Goal: Information Seeking & Learning: Learn about a topic

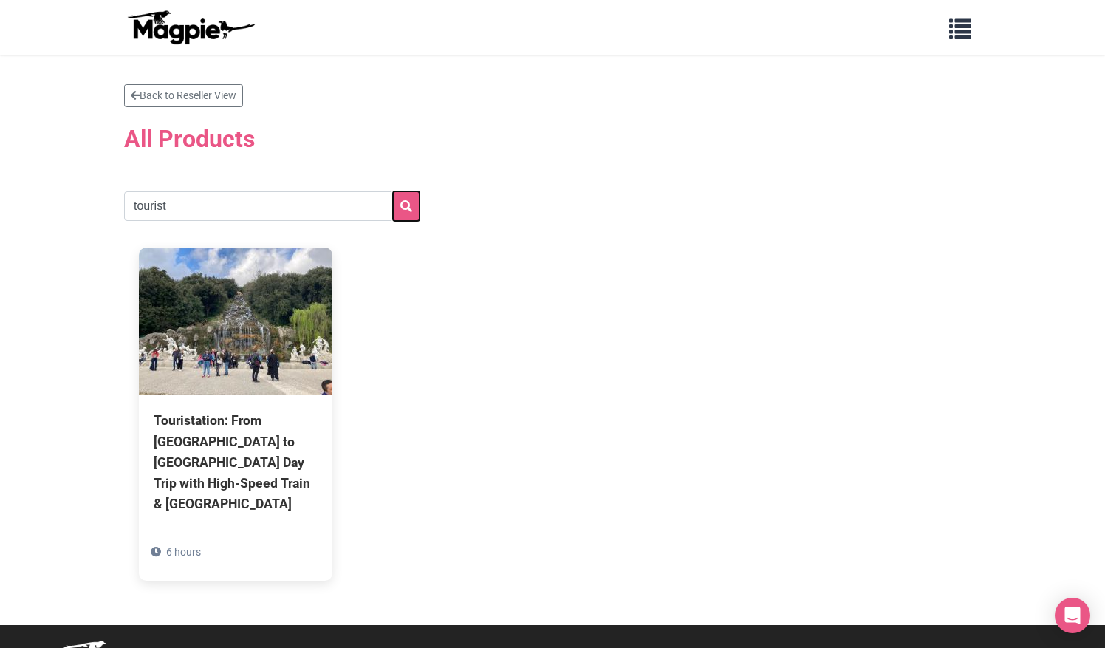
click at [409, 201] on icon "submit" at bounding box center [406, 206] width 12 height 12
click at [153, 103] on link "Back to Reseller View" at bounding box center [183, 95] width 119 height 23
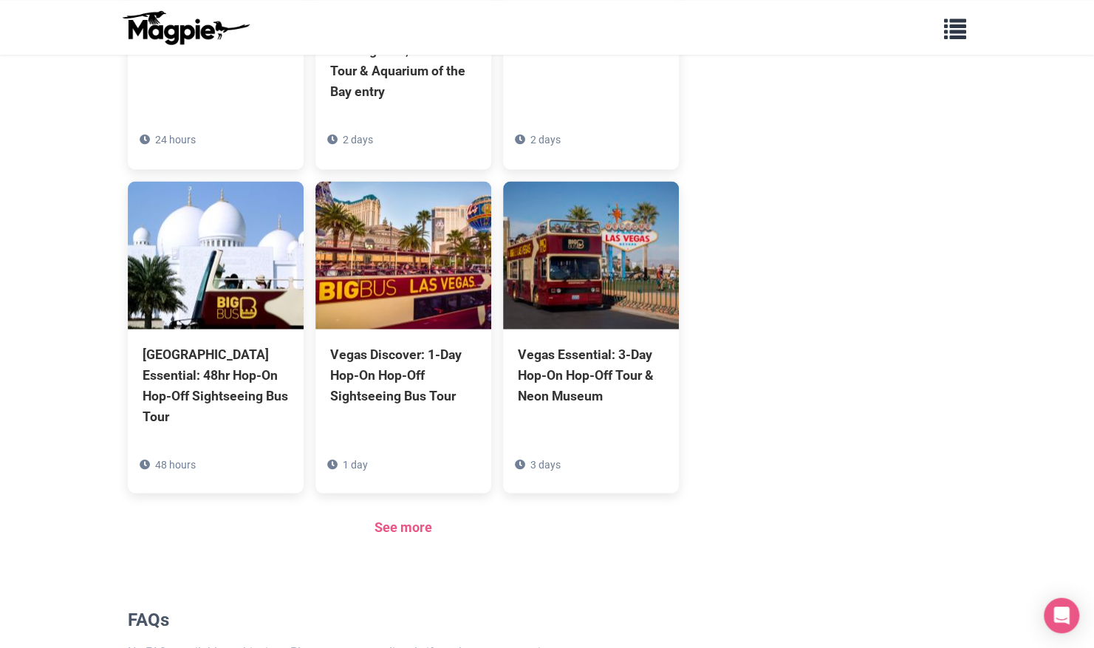
scroll to position [1304, 0]
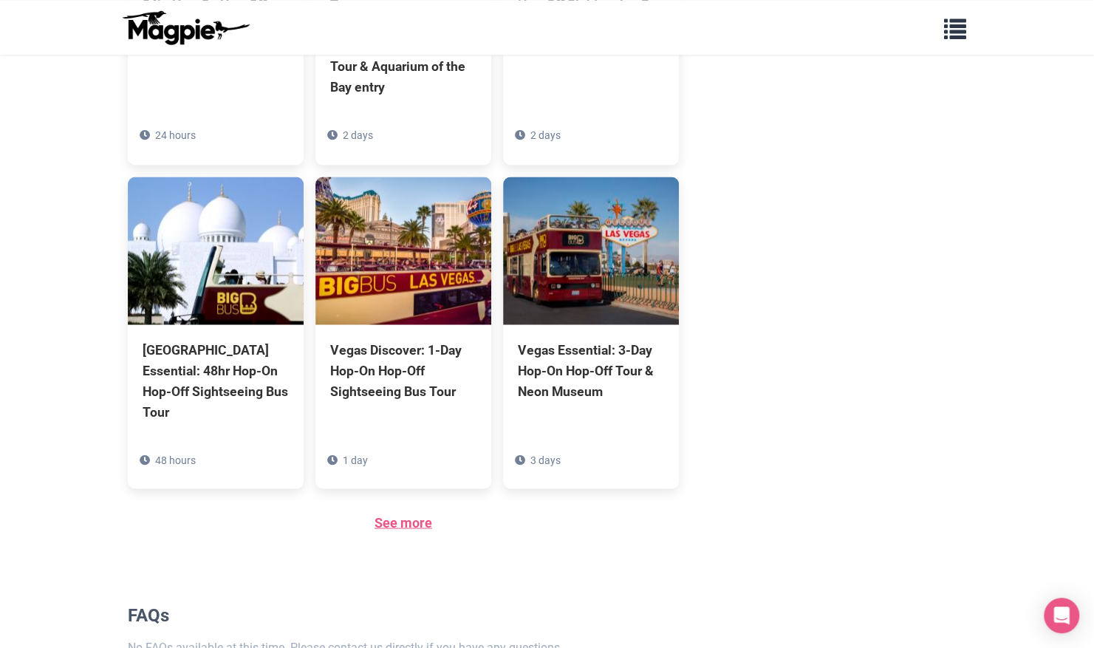
click at [400, 514] on link "See more" at bounding box center [404, 522] width 58 height 16
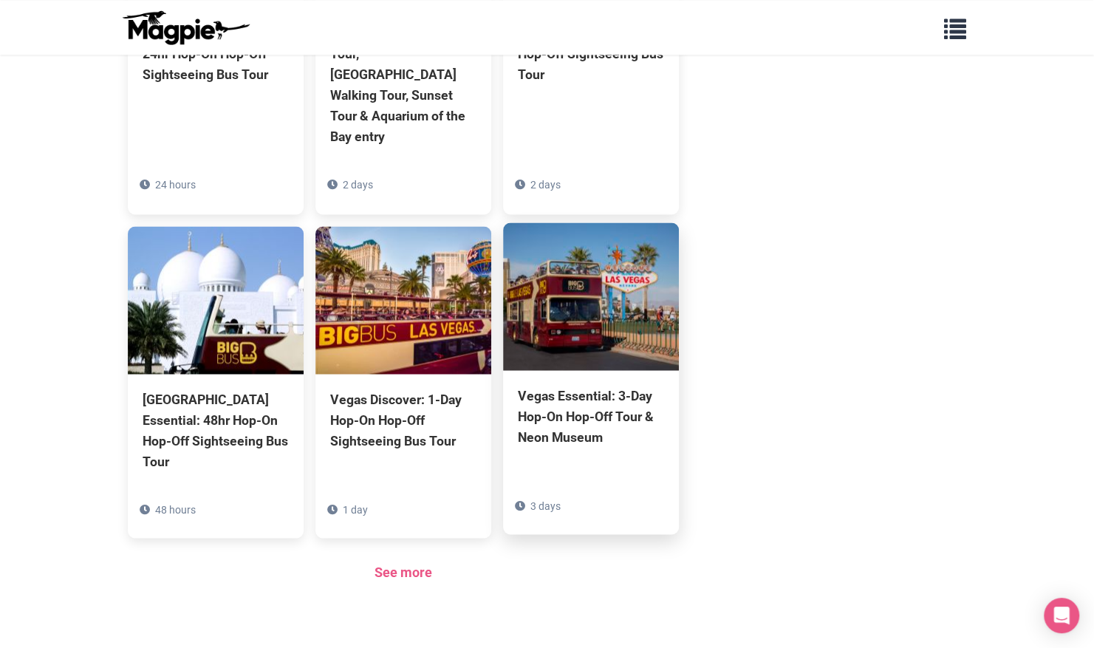
scroll to position [1256, 0]
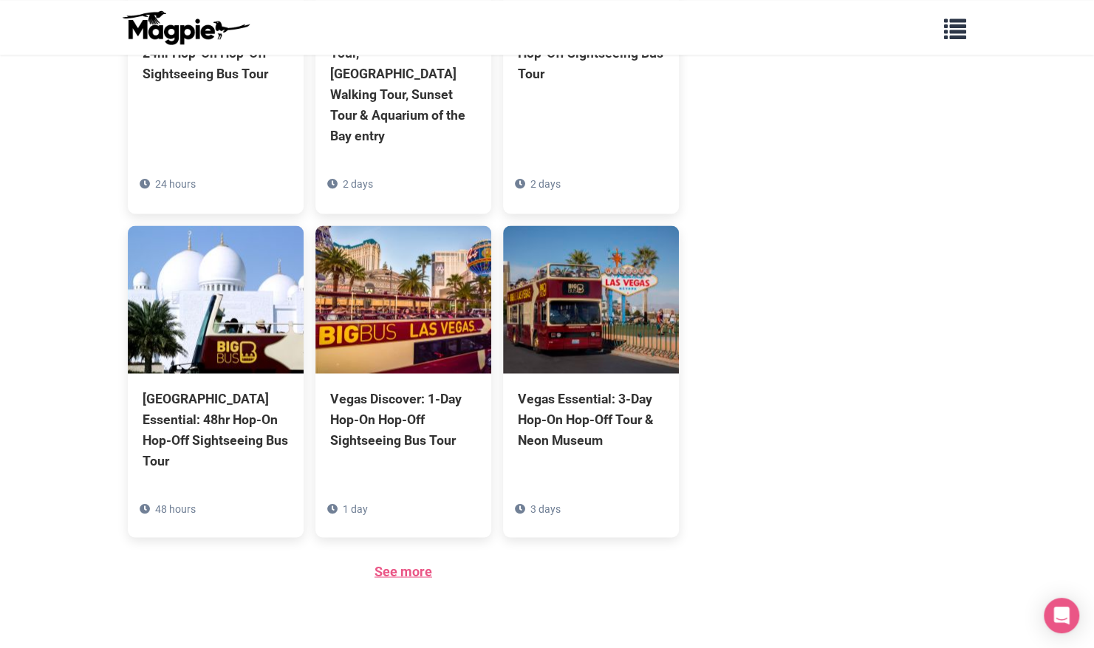
click at [406, 563] on link "See more" at bounding box center [404, 571] width 58 height 16
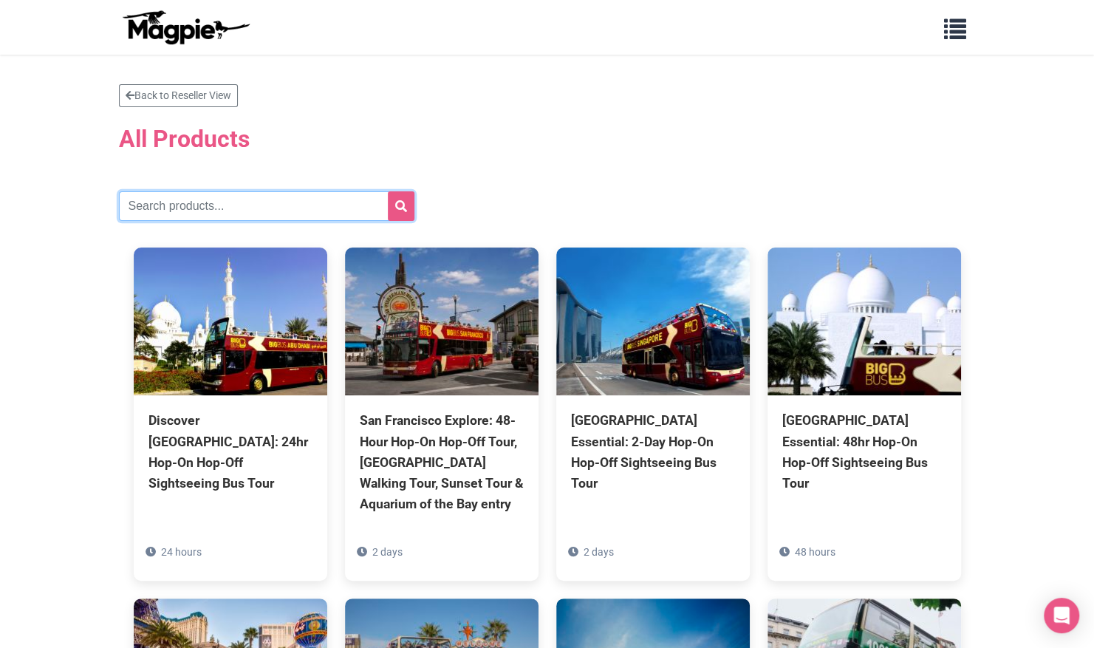
click at [166, 195] on input "text" at bounding box center [266, 206] width 295 height 30
type input "tourist"
click at [403, 209] on icon "submit" at bounding box center [401, 206] width 12 height 12
click at [264, 213] on input "text" at bounding box center [266, 206] width 295 height 30
type input "rome"
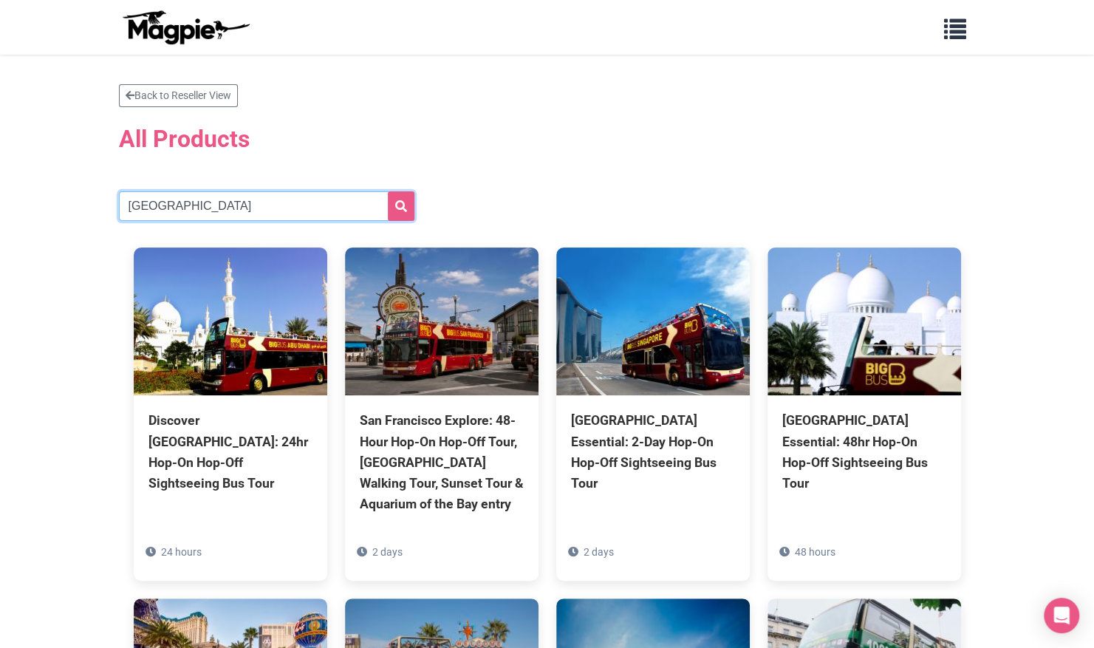
click at [388, 191] on button "submit" at bounding box center [401, 206] width 27 height 30
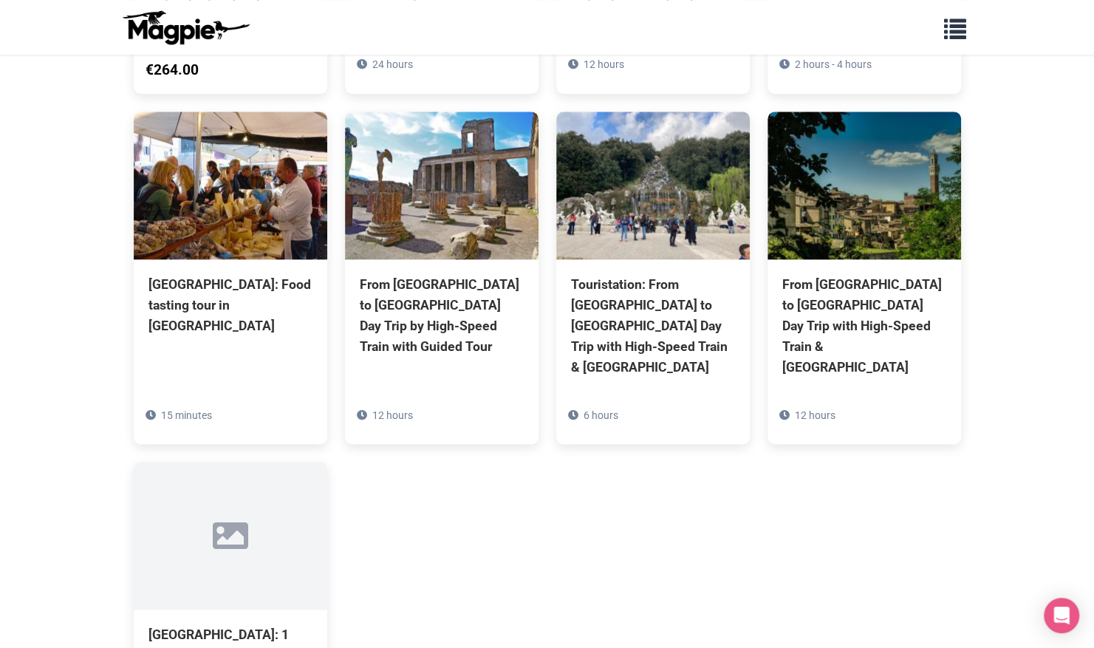
scroll to position [798, 0]
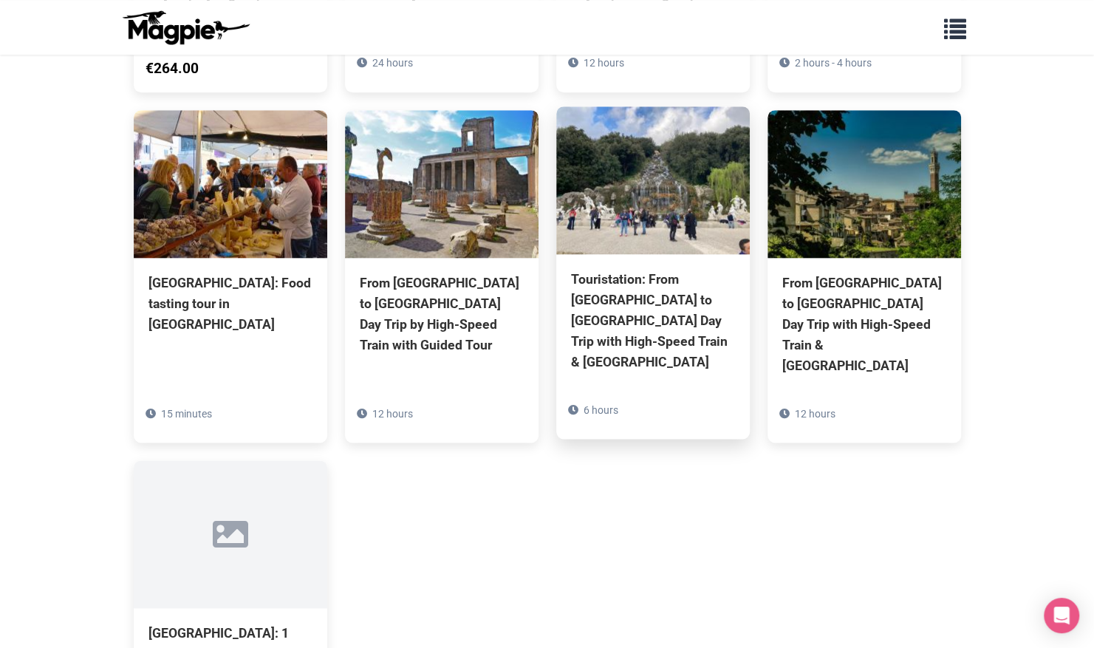
click at [626, 328] on div "Touristation: From Rome to Caserta Day Trip with High-Speed Train & Royal Palac…" at bounding box center [653, 346] width 194 height 185
